Goal: Information Seeking & Learning: Find specific page/section

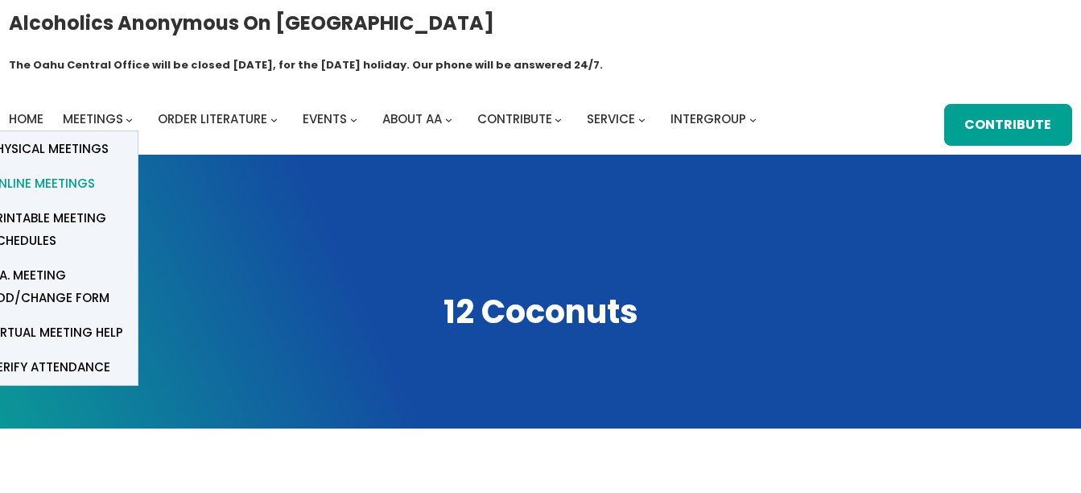
click at [72, 172] on span "Online Meetings" at bounding box center [42, 183] width 106 height 23
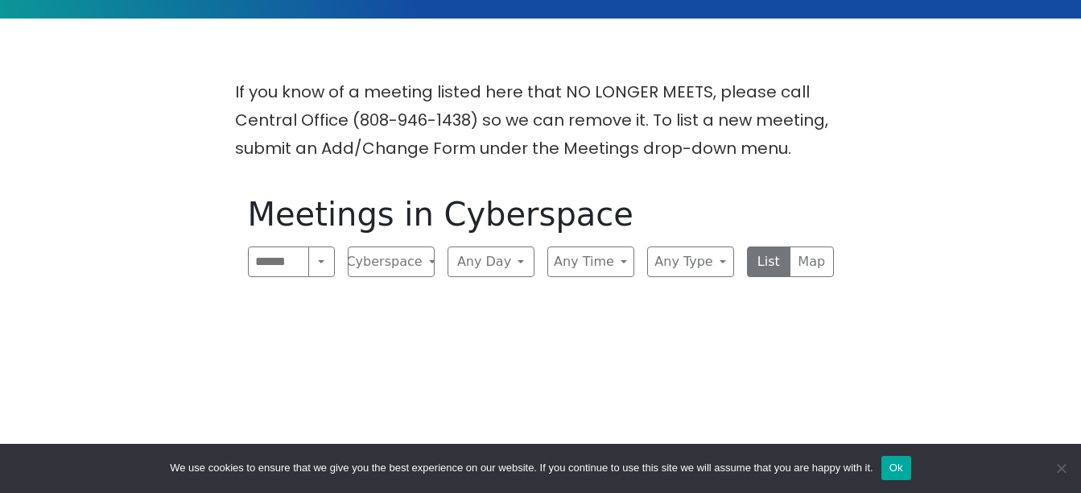
scroll to position [411, 0]
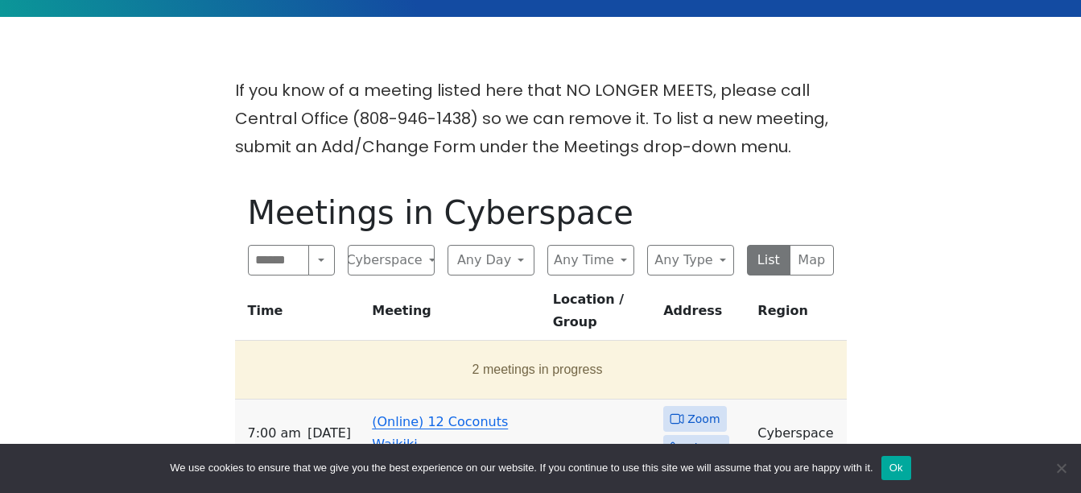
click at [389, 414] on link "(Online) 12 Coconuts Waikiki" at bounding box center [440, 433] width 136 height 38
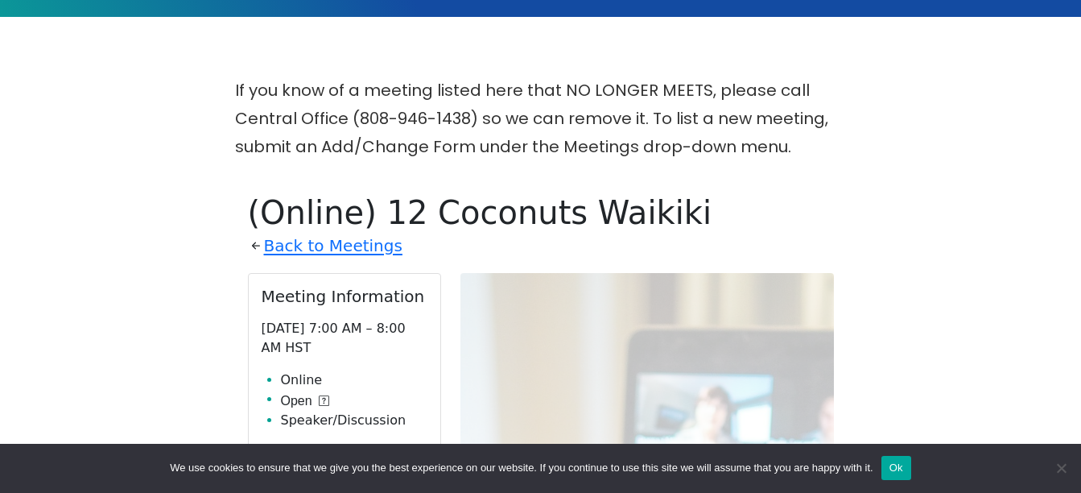
scroll to position [556, 0]
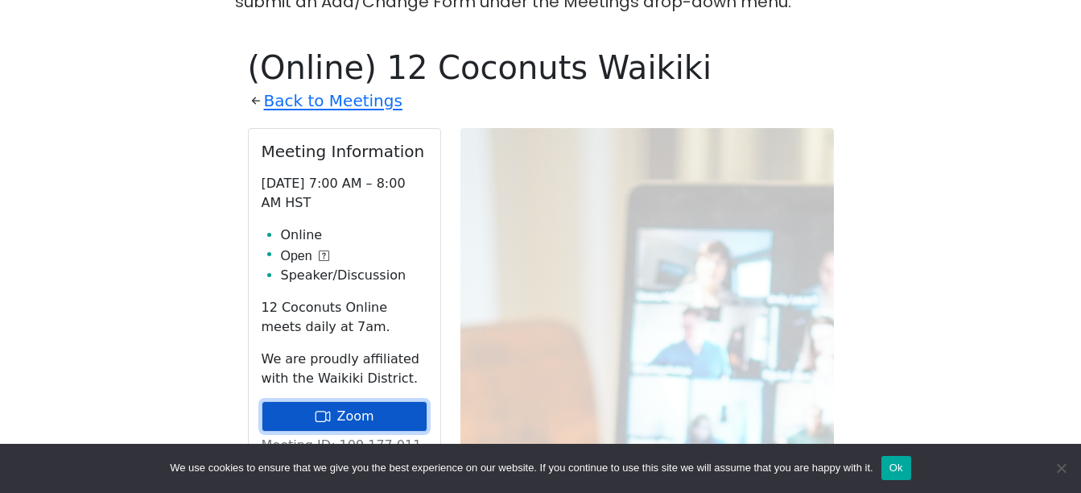
click at [348, 401] on link "Zoom" at bounding box center [345, 416] width 166 height 31
